Goal: Transaction & Acquisition: Download file/media

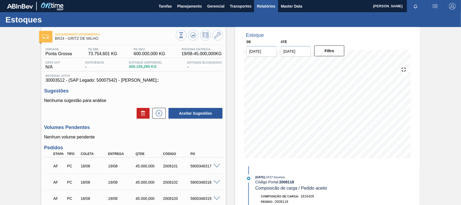
click at [261, 5] on span "Relatórios" at bounding box center [266, 6] width 18 height 6
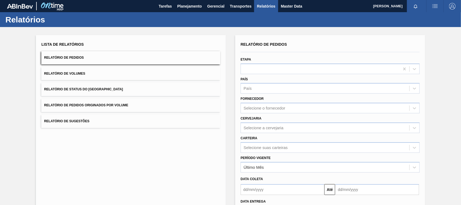
click at [109, 103] on button "Relatório de Pedidos Originados por Volume" at bounding box center [130, 105] width 179 height 13
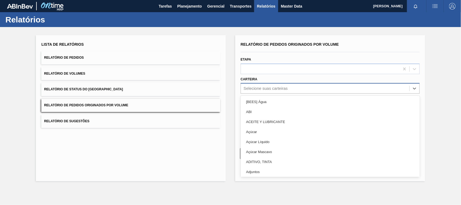
click at [260, 89] on div "Selecione suas carteiras" at bounding box center [265, 88] width 44 height 5
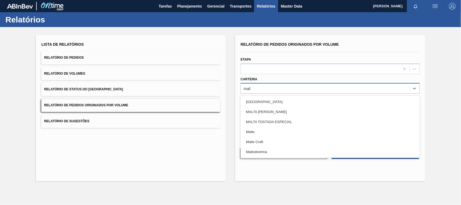
type input "malte"
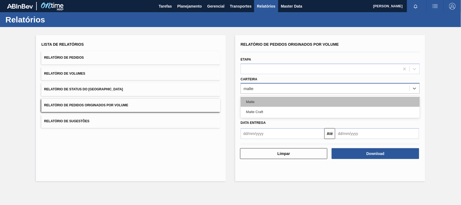
click at [255, 104] on div "Malte" at bounding box center [329, 102] width 179 height 10
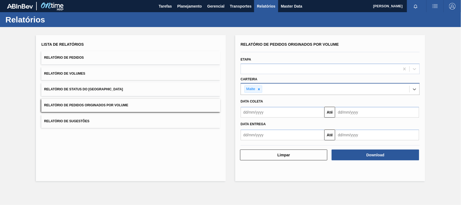
click at [266, 114] on input "text" at bounding box center [282, 112] width 84 height 11
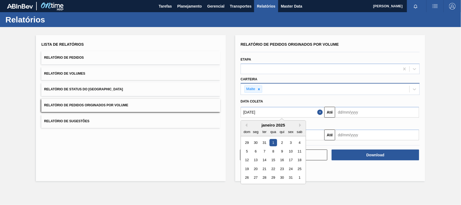
type input "[DATE]"
click at [271, 143] on div "1" at bounding box center [272, 142] width 7 height 7
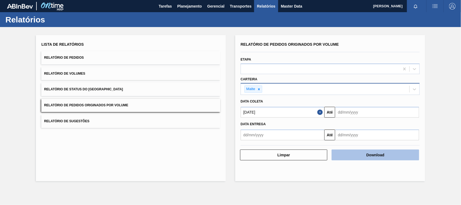
click at [369, 151] on button "Download" at bounding box center [374, 154] width 87 height 11
click at [261, 87] on icon at bounding box center [259, 89] width 4 height 4
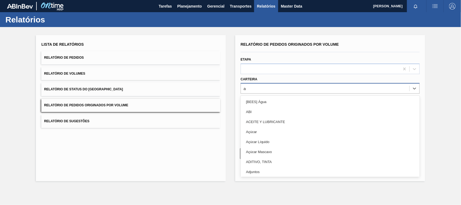
type input "ad"
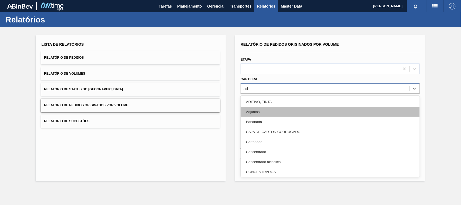
click at [257, 110] on div "Adjuntos" at bounding box center [329, 112] width 179 height 10
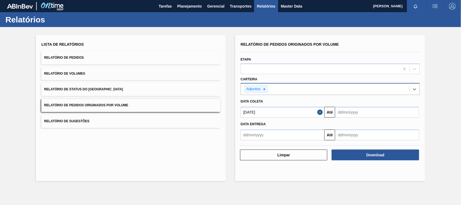
click at [270, 113] on input "[DATE]" at bounding box center [282, 112] width 84 height 11
click at [320, 113] on button "Close" at bounding box center [320, 112] width 7 height 11
click at [261, 114] on input "text" at bounding box center [282, 112] width 84 height 11
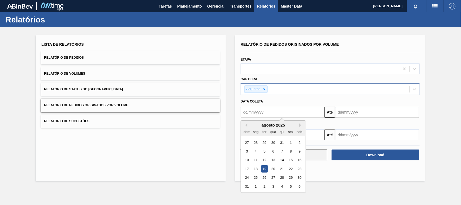
click at [264, 151] on div "5" at bounding box center [264, 150] width 7 height 7
type input "[DATE]"
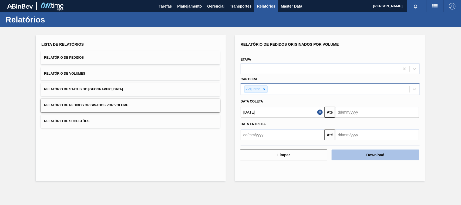
click at [375, 152] on button "Download" at bounding box center [374, 154] width 87 height 11
